Goal: Task Accomplishment & Management: Manage account settings

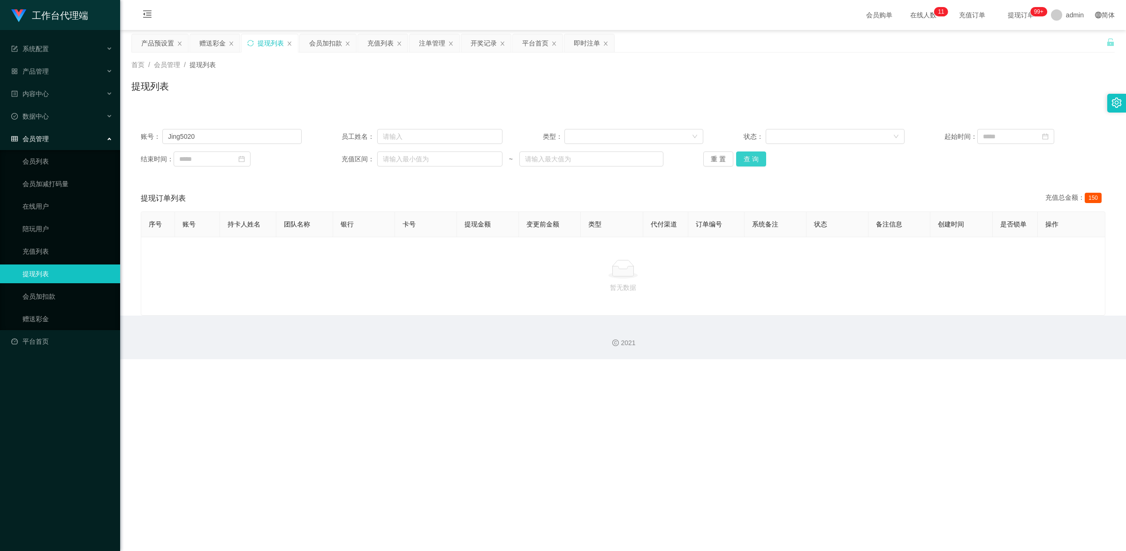
click at [753, 162] on button "查 询" at bounding box center [751, 159] width 30 height 15
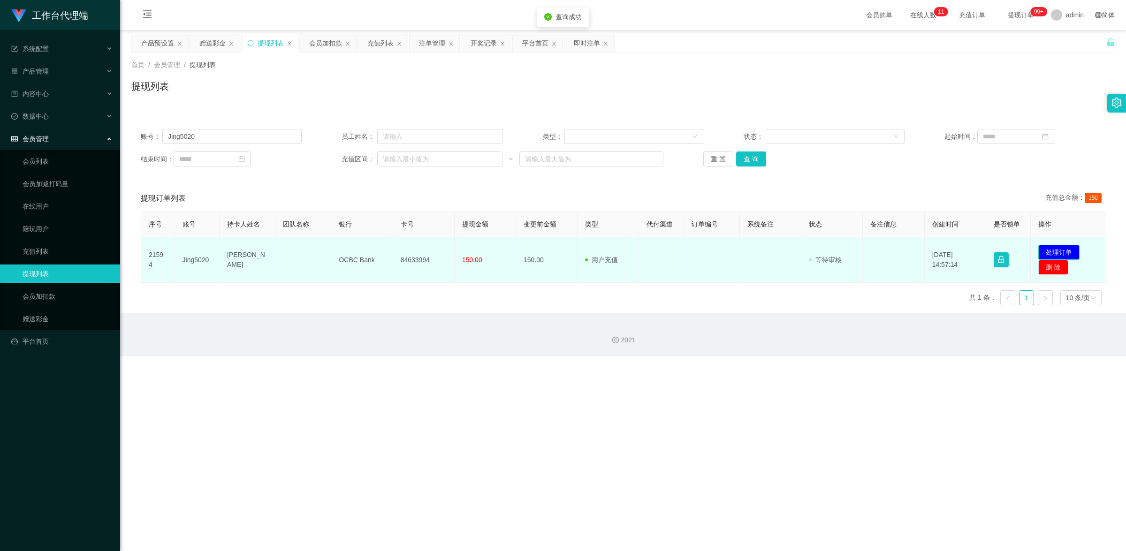
click at [1063, 250] on button "处理订单" at bounding box center [1059, 252] width 41 height 15
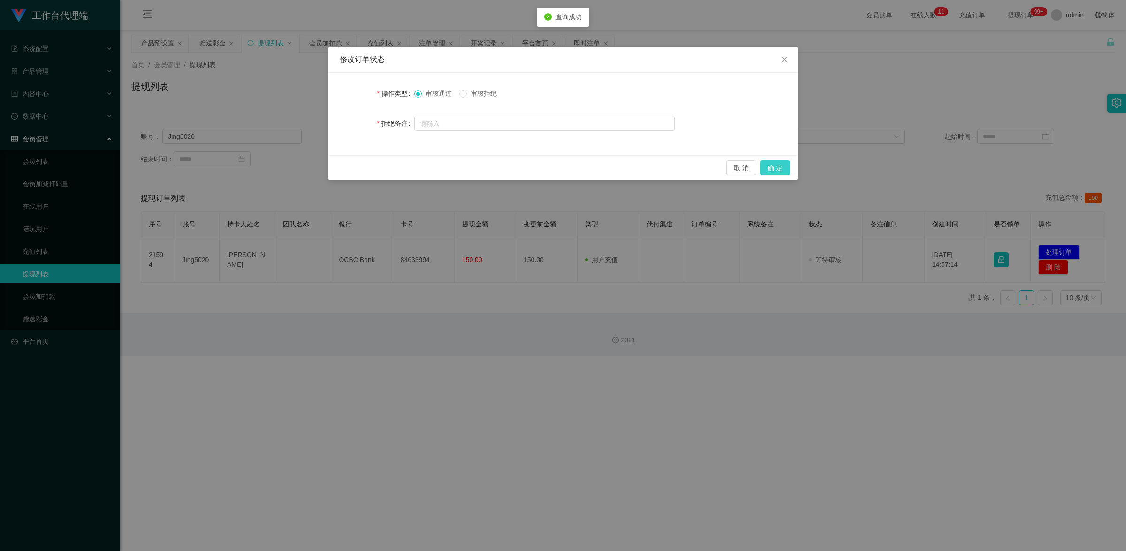
click at [780, 168] on button "确 定" at bounding box center [775, 168] width 30 height 15
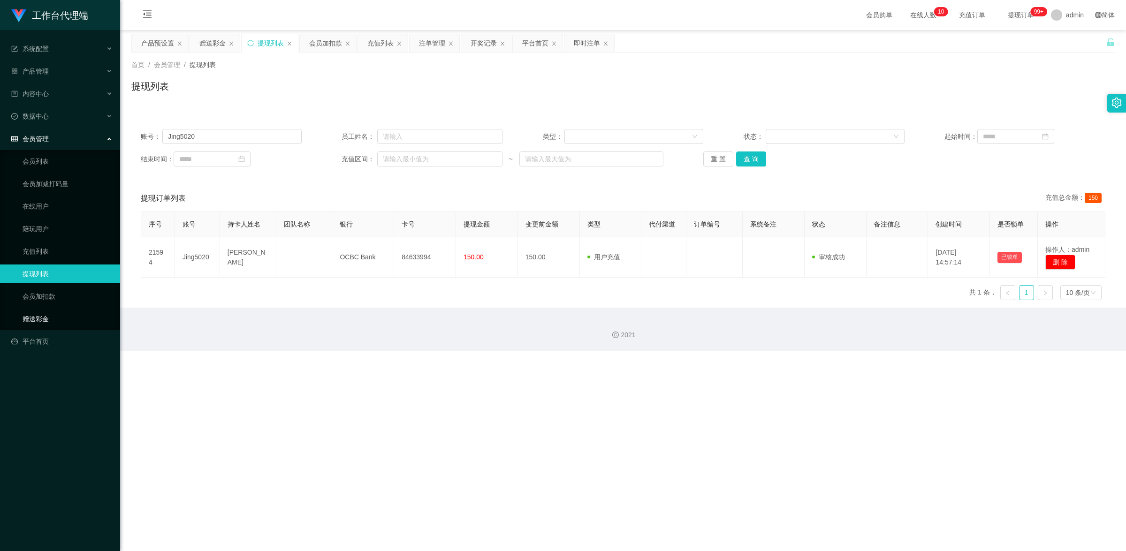
click at [47, 318] on link "赠送彩金" at bounding box center [68, 319] width 90 height 19
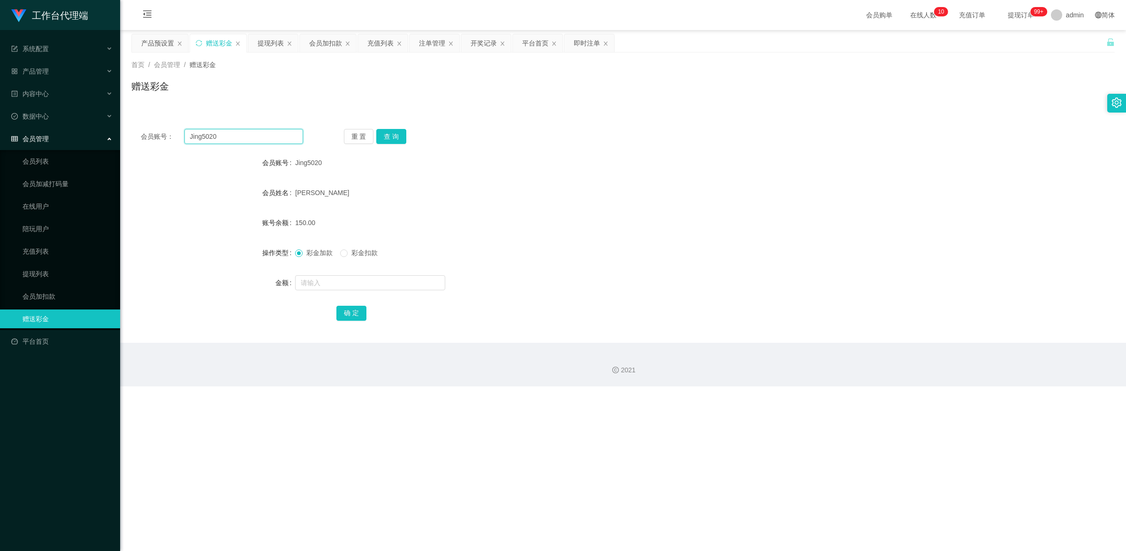
click at [231, 138] on input "Jing5020" at bounding box center [243, 136] width 119 height 15
click at [388, 139] on button "查 询" at bounding box center [391, 136] width 30 height 15
click at [360, 278] on input "text" at bounding box center [370, 282] width 150 height 15
type input "5"
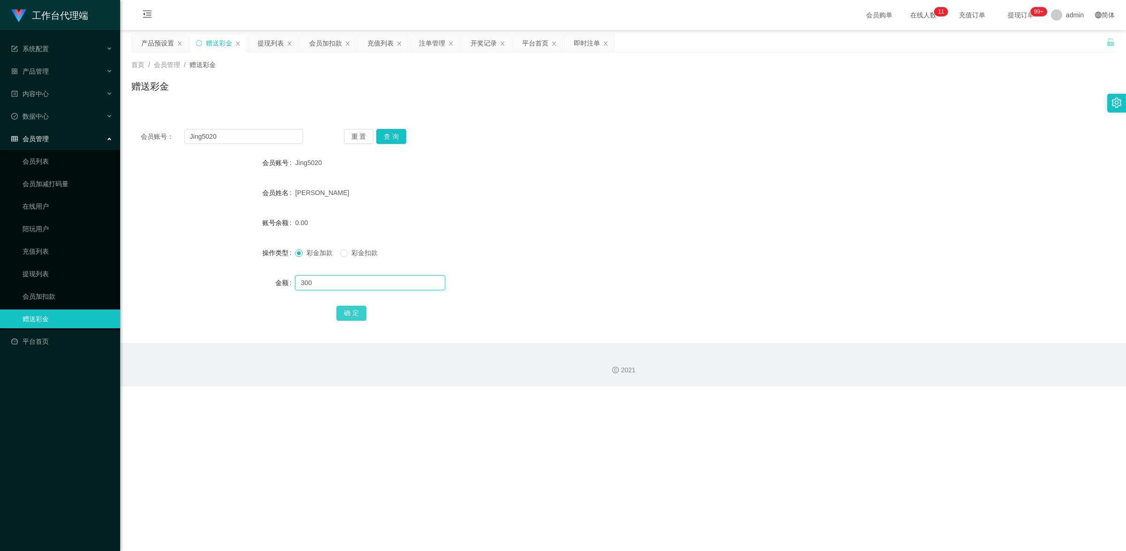
type input "300"
click at [362, 308] on button "确 定" at bounding box center [352, 313] width 30 height 15
drag, startPoint x: 232, startPoint y: 134, endPoint x: 181, endPoint y: 124, distance: 52.6
click at [181, 124] on div "会员账号： Jing5020 重 置 查 询 会员账号 Jing5020 会员姓名 [PERSON_NAME] 账号余额 300.00 操作类型 彩金加款 彩…" at bounding box center [623, 231] width 984 height 223
paste input "ames001"
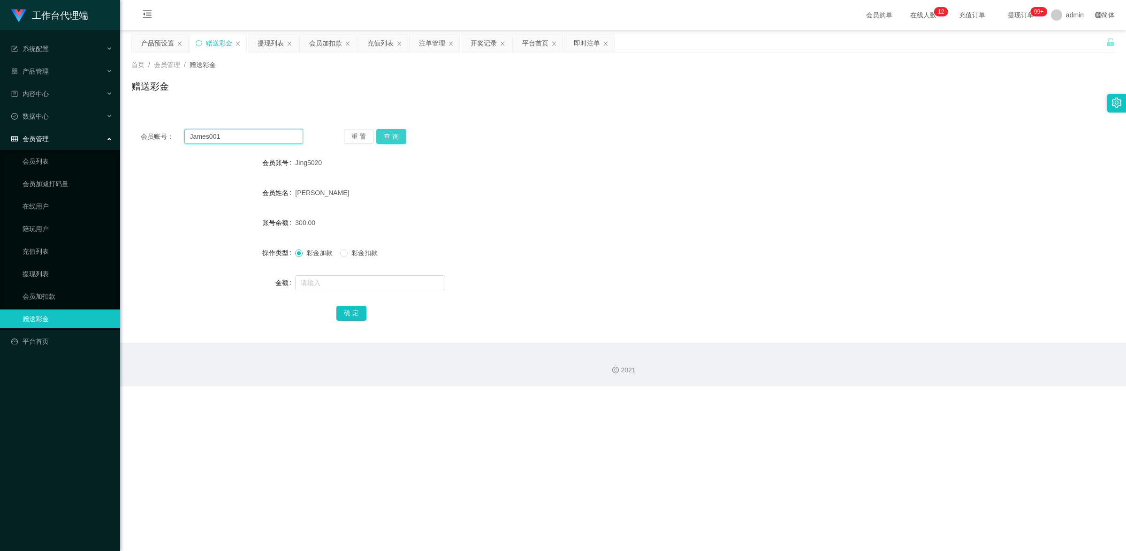
type input "James001"
click at [389, 132] on button "查 询" at bounding box center [391, 136] width 30 height 15
click at [345, 282] on input "text" at bounding box center [370, 282] width 150 height 15
type input "5000"
click at [352, 315] on button "确 定" at bounding box center [352, 313] width 30 height 15
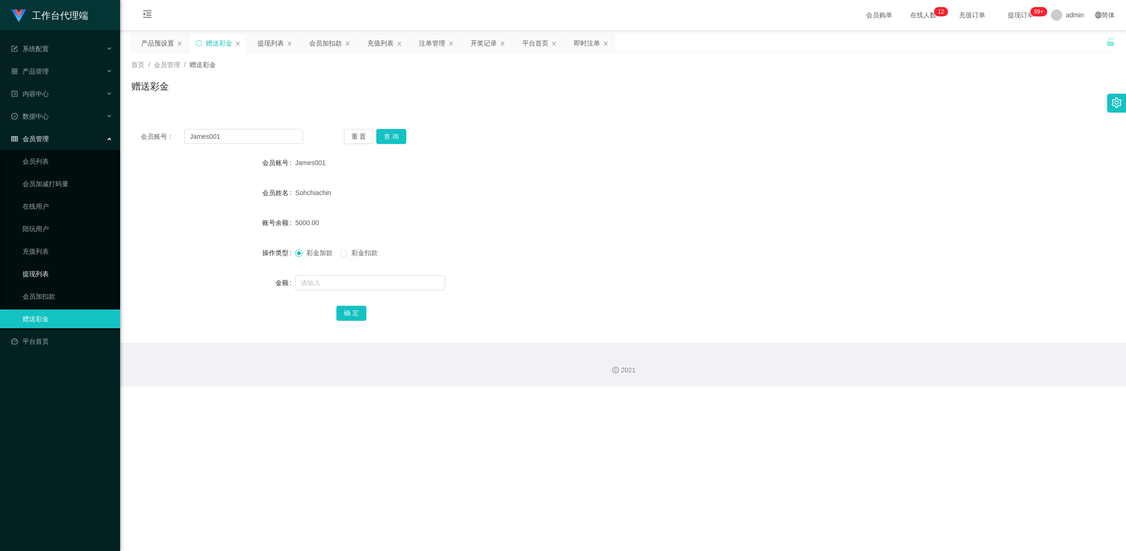
click at [47, 268] on link "提现列表" at bounding box center [68, 274] width 90 height 19
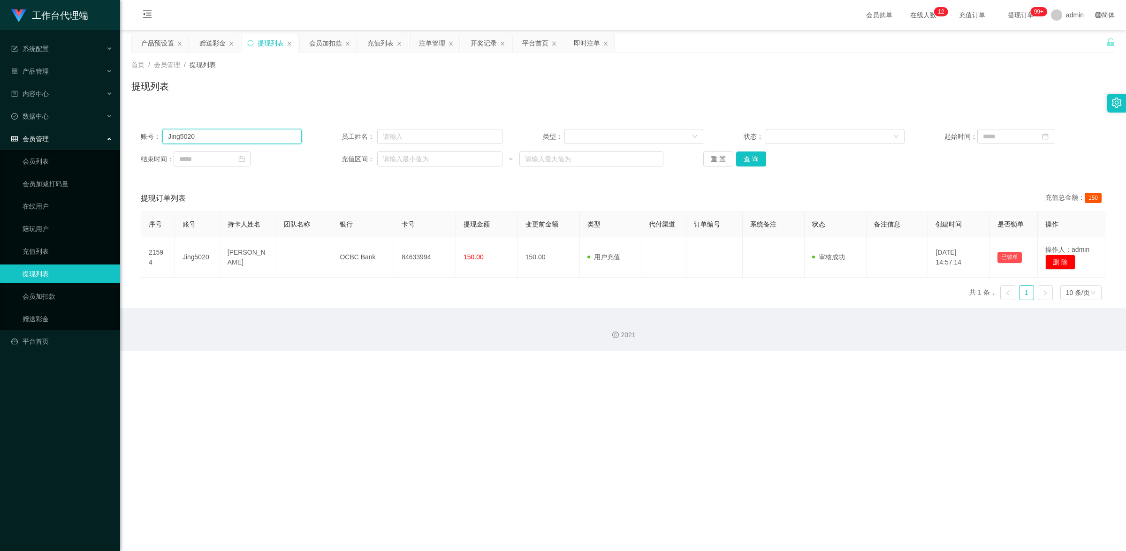
click at [250, 132] on input "Jing5020" at bounding box center [231, 136] width 139 height 15
paste input "ames001"
type input "James001"
click at [756, 158] on button "查 询" at bounding box center [751, 159] width 30 height 15
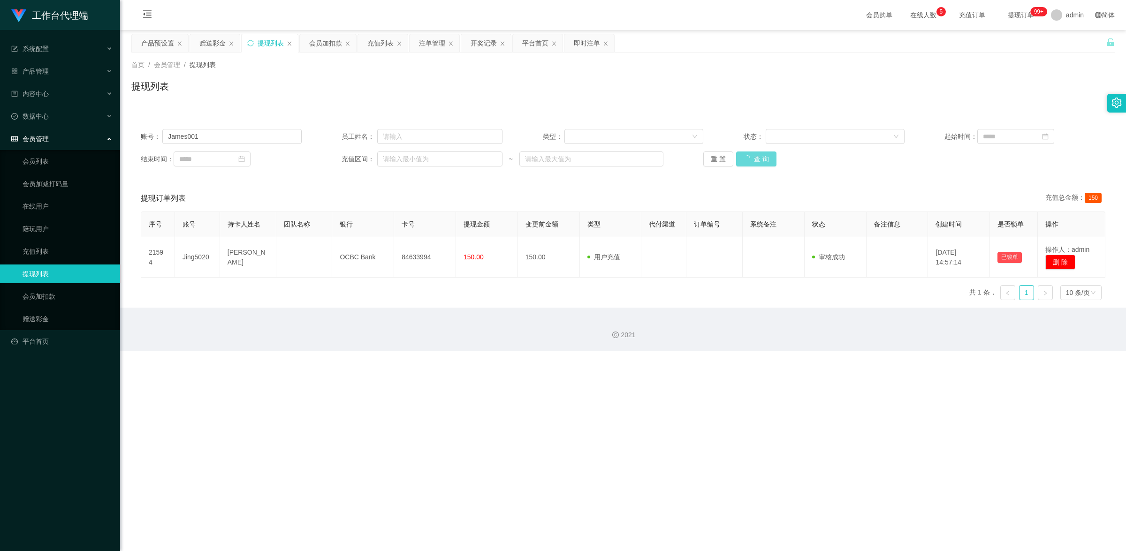
click at [756, 160] on div "重 置 查 询" at bounding box center [784, 159] width 161 height 15
click at [55, 287] on link "会员加扣款" at bounding box center [68, 296] width 90 height 19
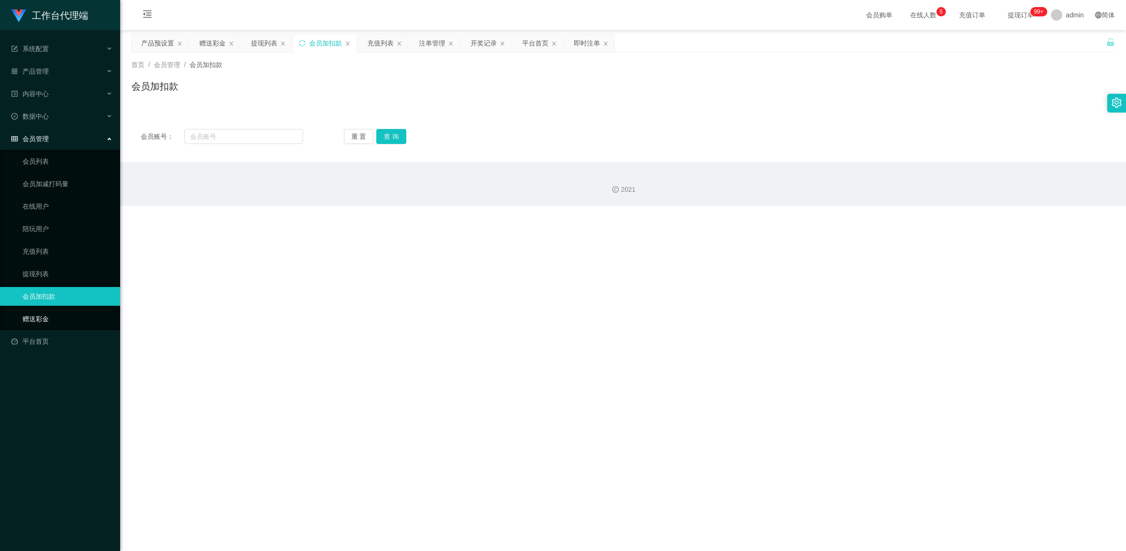
click at [59, 321] on link "赠送彩金" at bounding box center [68, 319] width 90 height 19
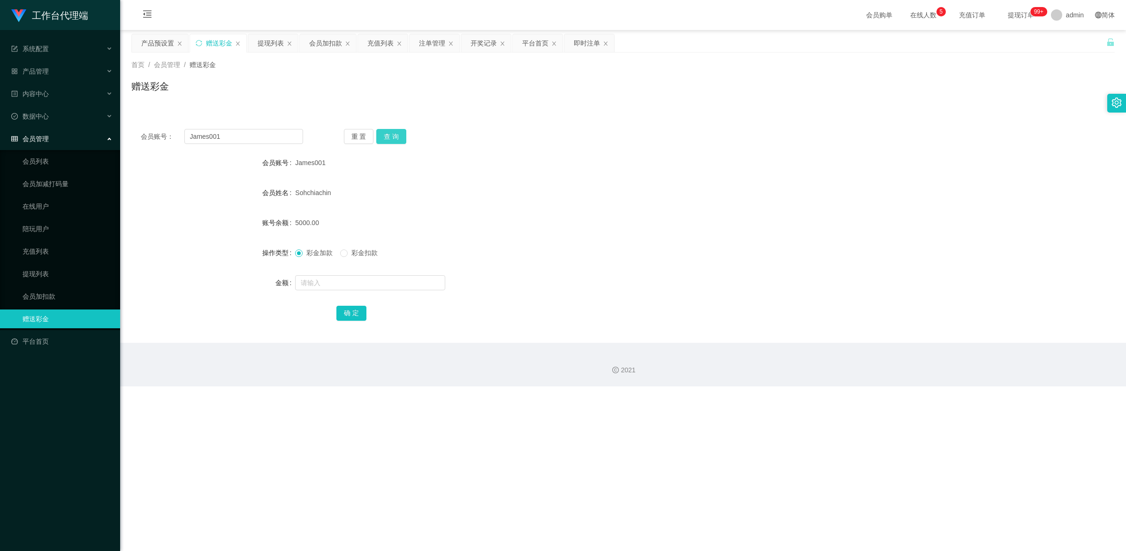
click at [390, 136] on button "查 询" at bounding box center [391, 136] width 30 height 15
click at [232, 135] on input "James001" at bounding box center [243, 136] width 119 height 15
click at [232, 134] on input "James001" at bounding box center [243, 136] width 119 height 15
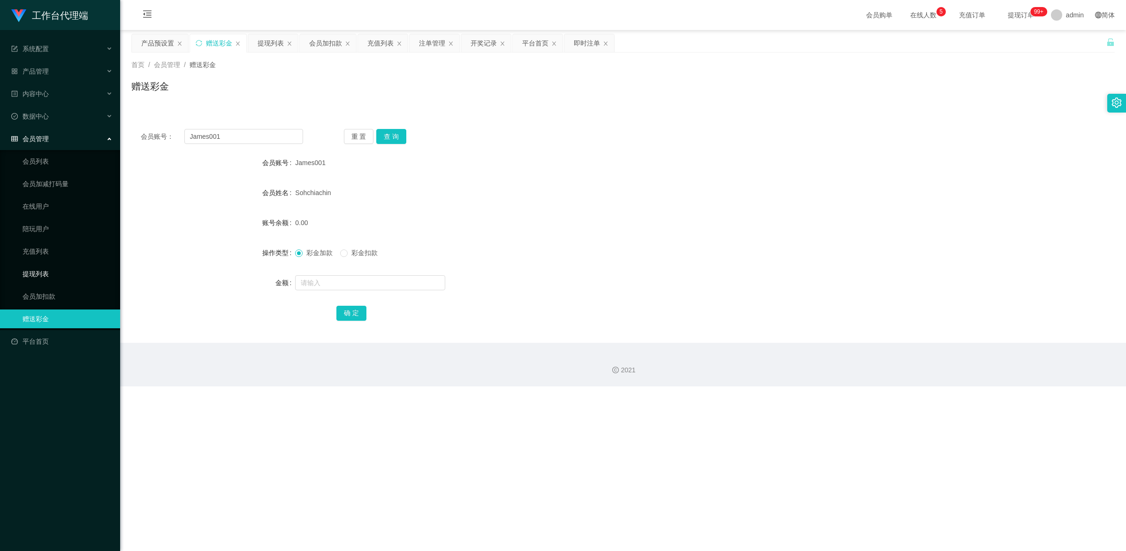
click at [52, 274] on link "提现列表" at bounding box center [68, 274] width 90 height 19
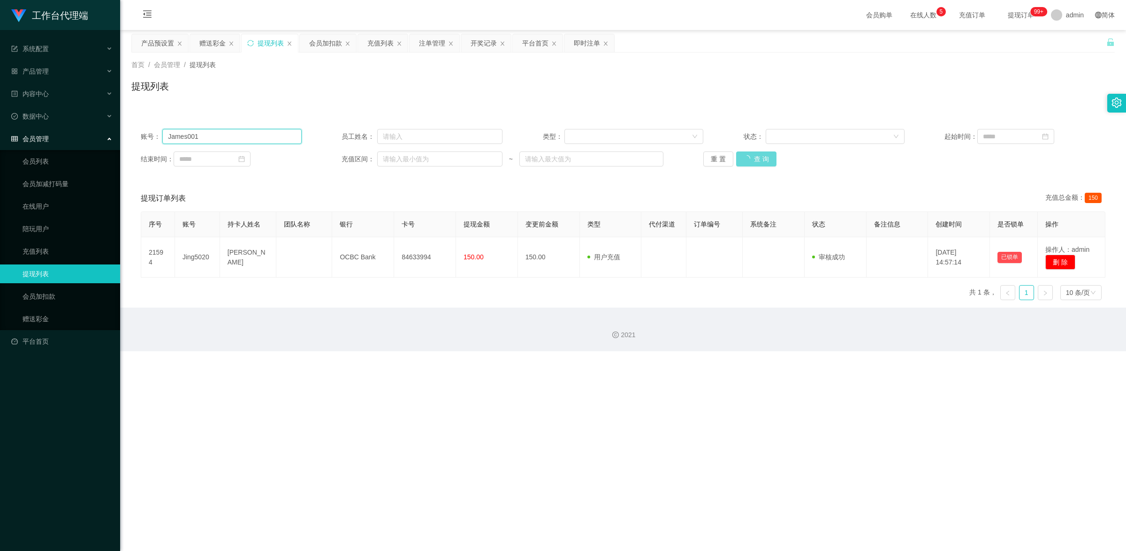
click at [238, 137] on input "James001" at bounding box center [231, 136] width 139 height 15
click at [747, 161] on div "重 置 查 询" at bounding box center [784, 159] width 161 height 15
click at [749, 161] on div "重 置 查 询" at bounding box center [784, 159] width 161 height 15
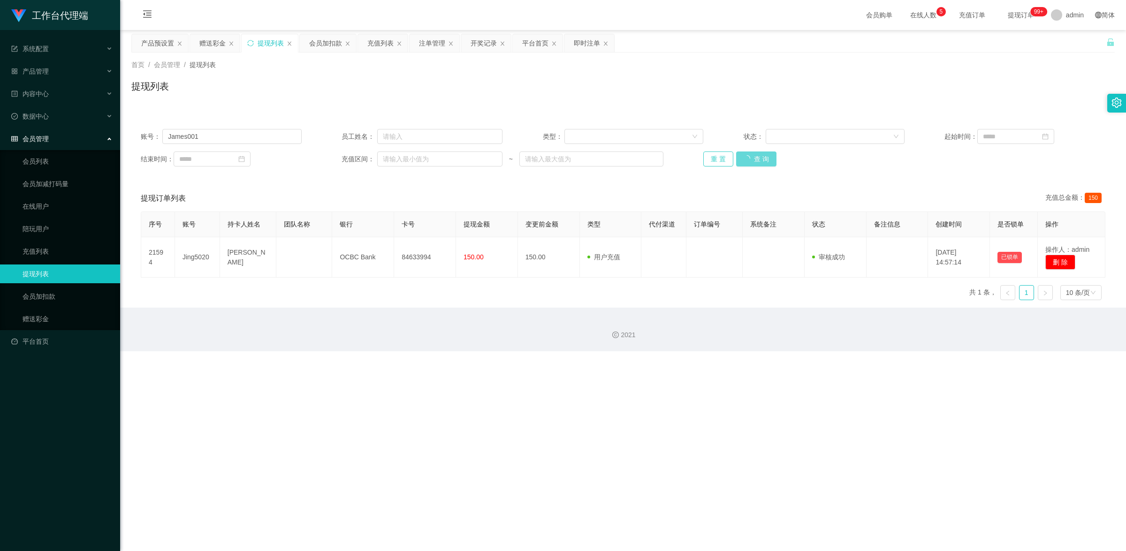
click at [713, 164] on button "重 置" at bounding box center [719, 159] width 30 height 15
click at [713, 164] on div "重 置 查 询" at bounding box center [784, 159] width 161 height 15
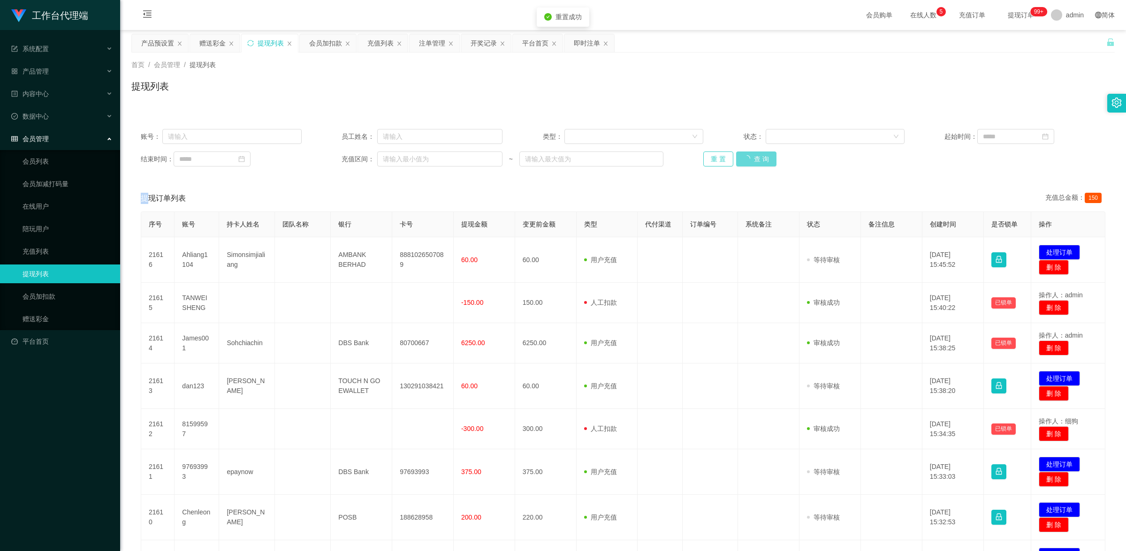
click at [704, 152] on button "重 置" at bounding box center [719, 159] width 30 height 15
click at [713, 164] on div "重 置 查 询" at bounding box center [784, 159] width 161 height 15
